Goal: Book appointment/travel/reservation

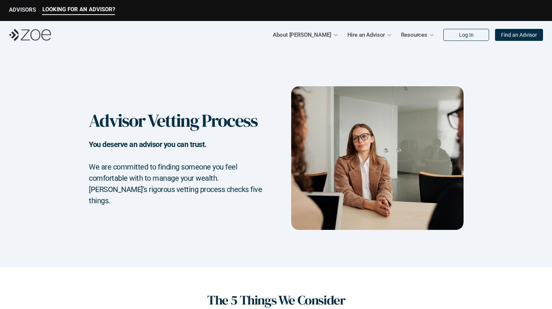
click at [23, 9] on p "ADVISORS" at bounding box center [22, 9] width 27 height 7
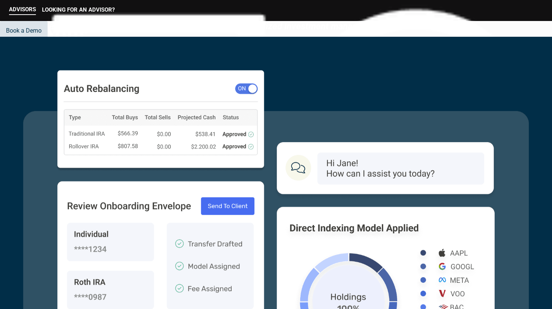
click at [42, 34] on p "Book a Demo" at bounding box center [24, 30] width 36 height 7
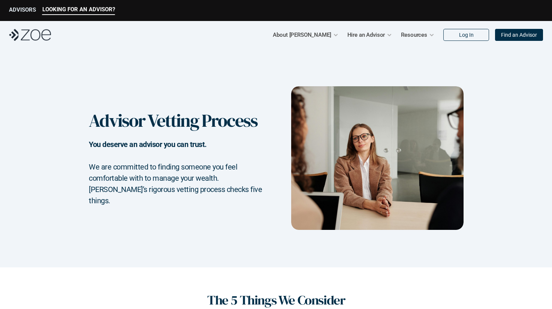
click at [23, 9] on p "ADVISORS" at bounding box center [22, 9] width 27 height 7
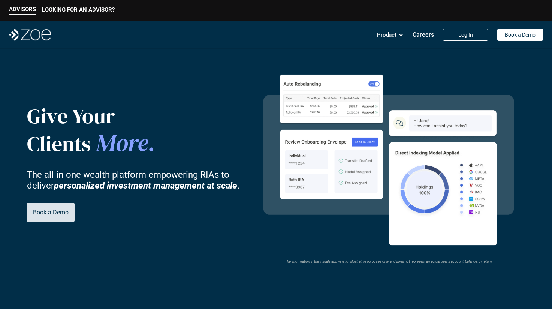
click at [46, 213] on p "Book a Demo" at bounding box center [51, 212] width 36 height 7
